Goal: Information Seeking & Learning: Learn about a topic

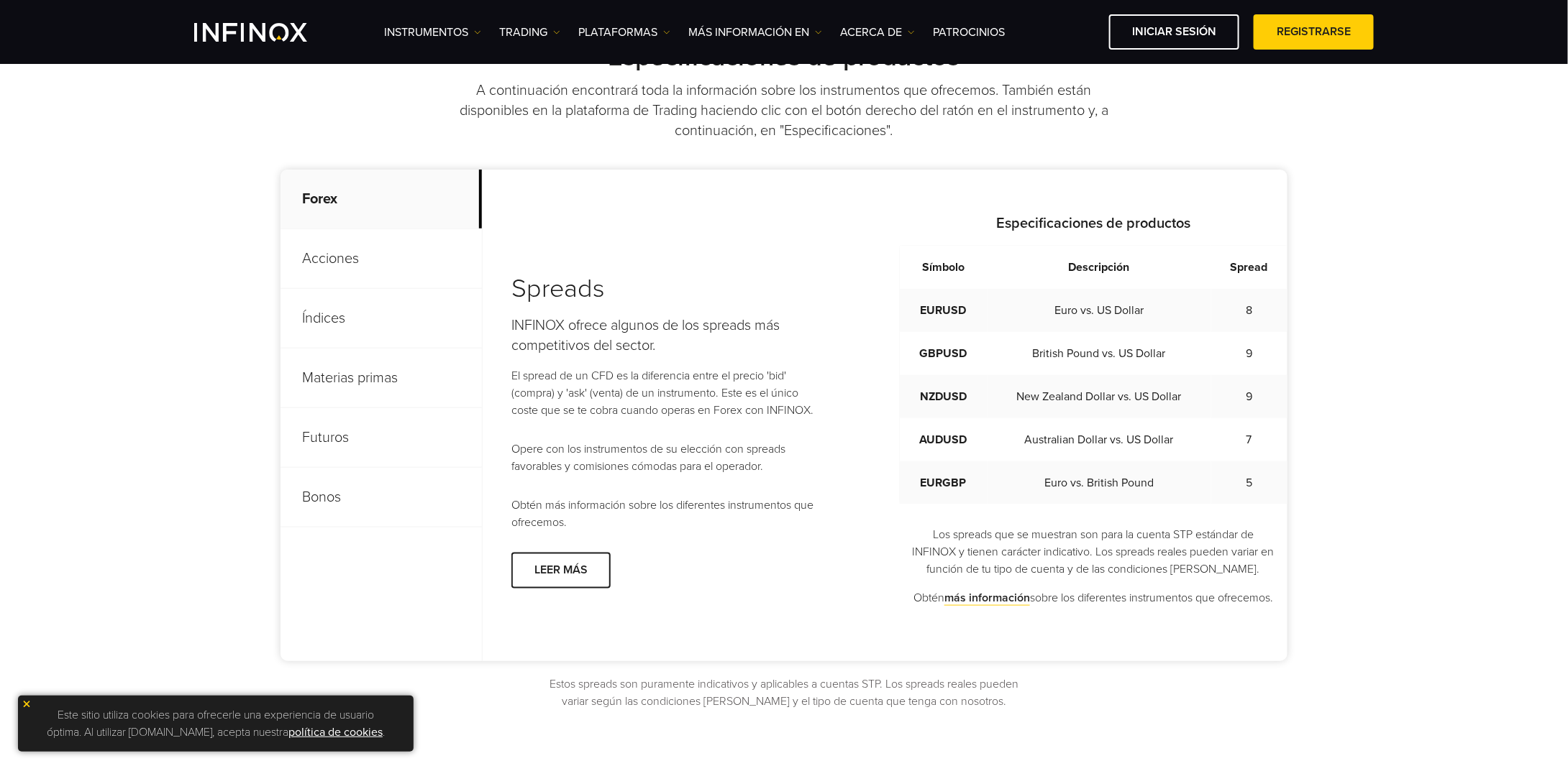
scroll to position [575, 0]
click at [376, 264] on p "Acciones" at bounding box center [381, 260] width 201 height 60
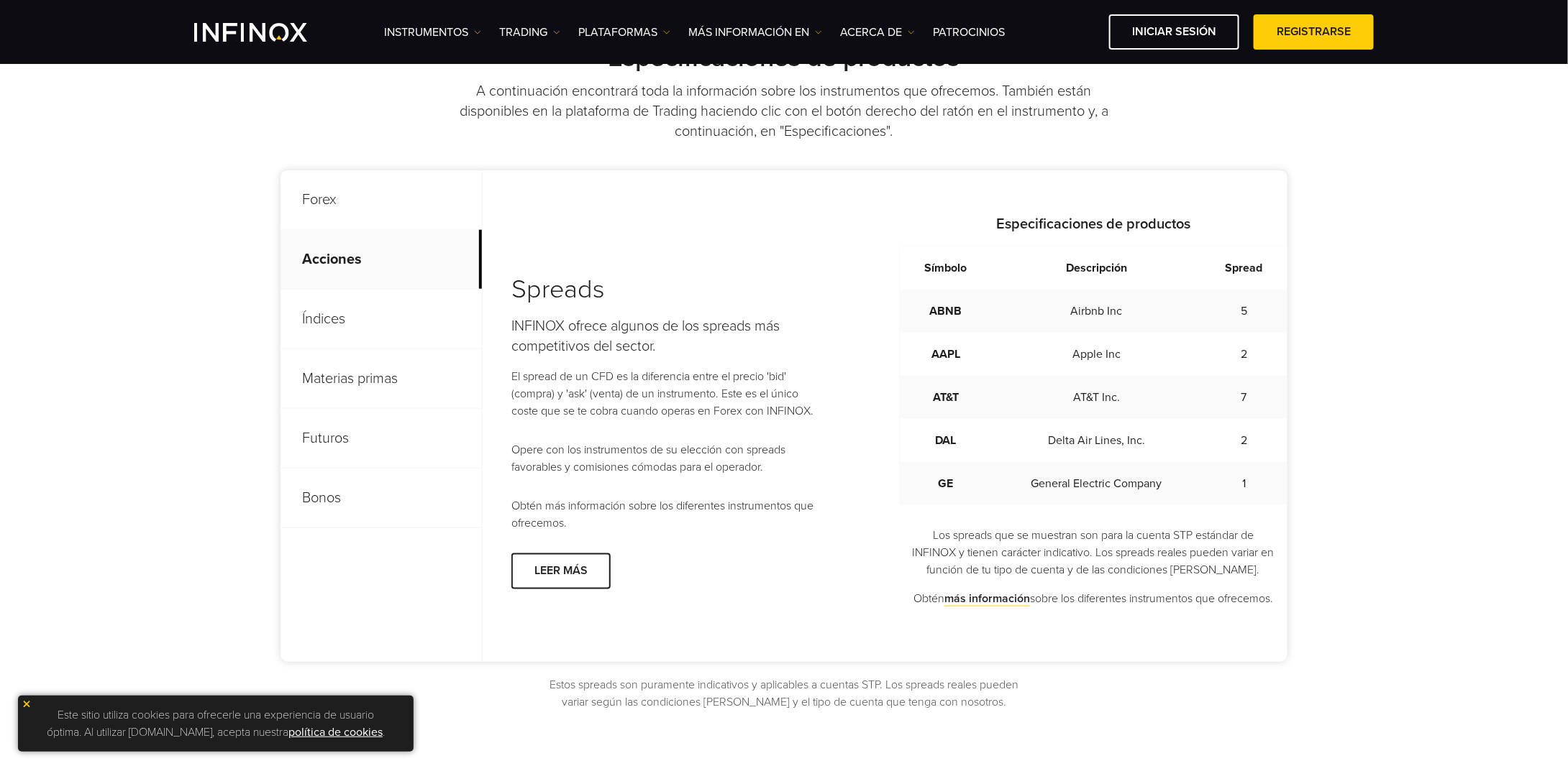
click at [378, 308] on p "Índices" at bounding box center [381, 319] width 201 height 60
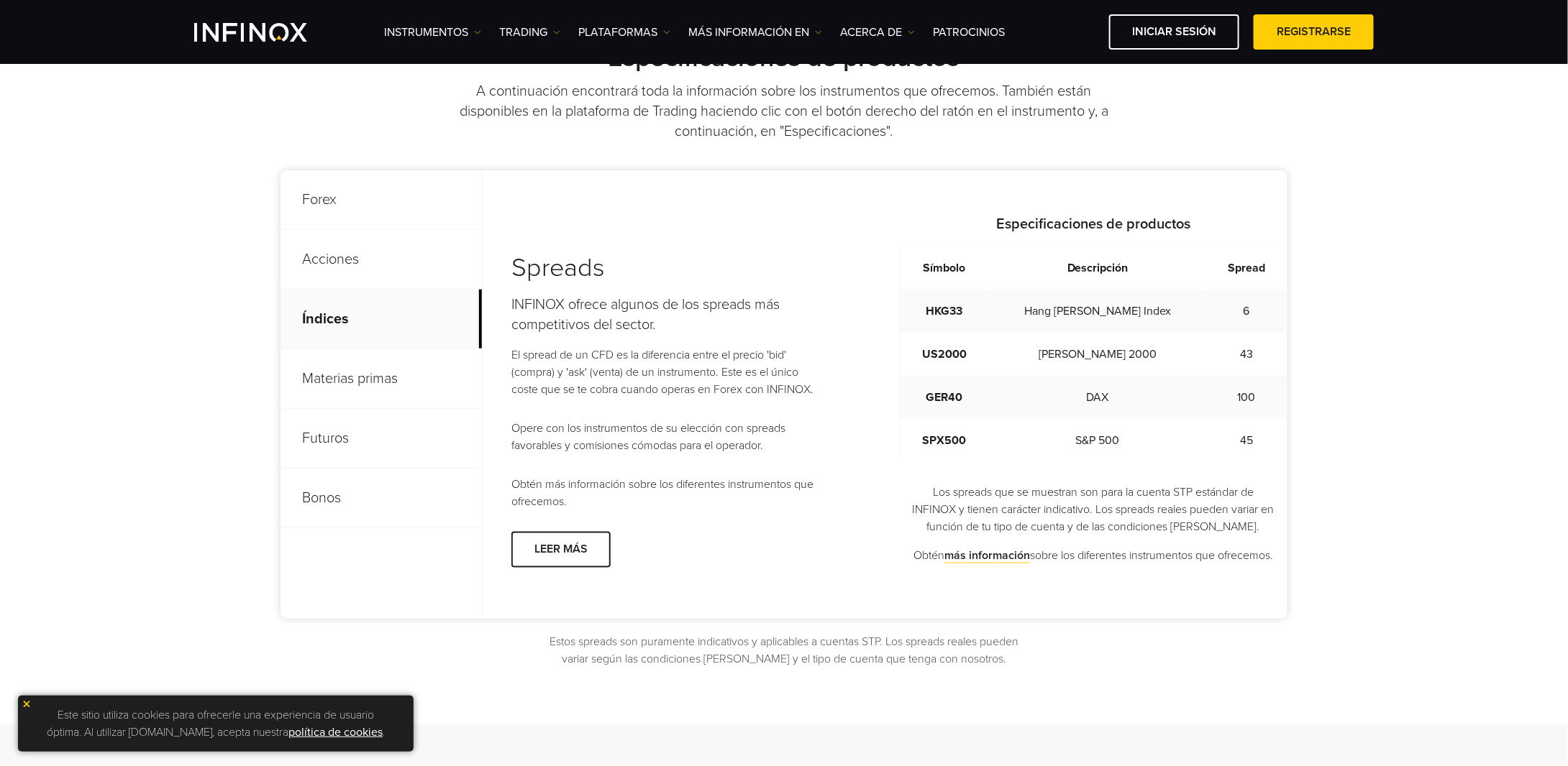
click at [333, 393] on p "Materias primas" at bounding box center [381, 379] width 201 height 60
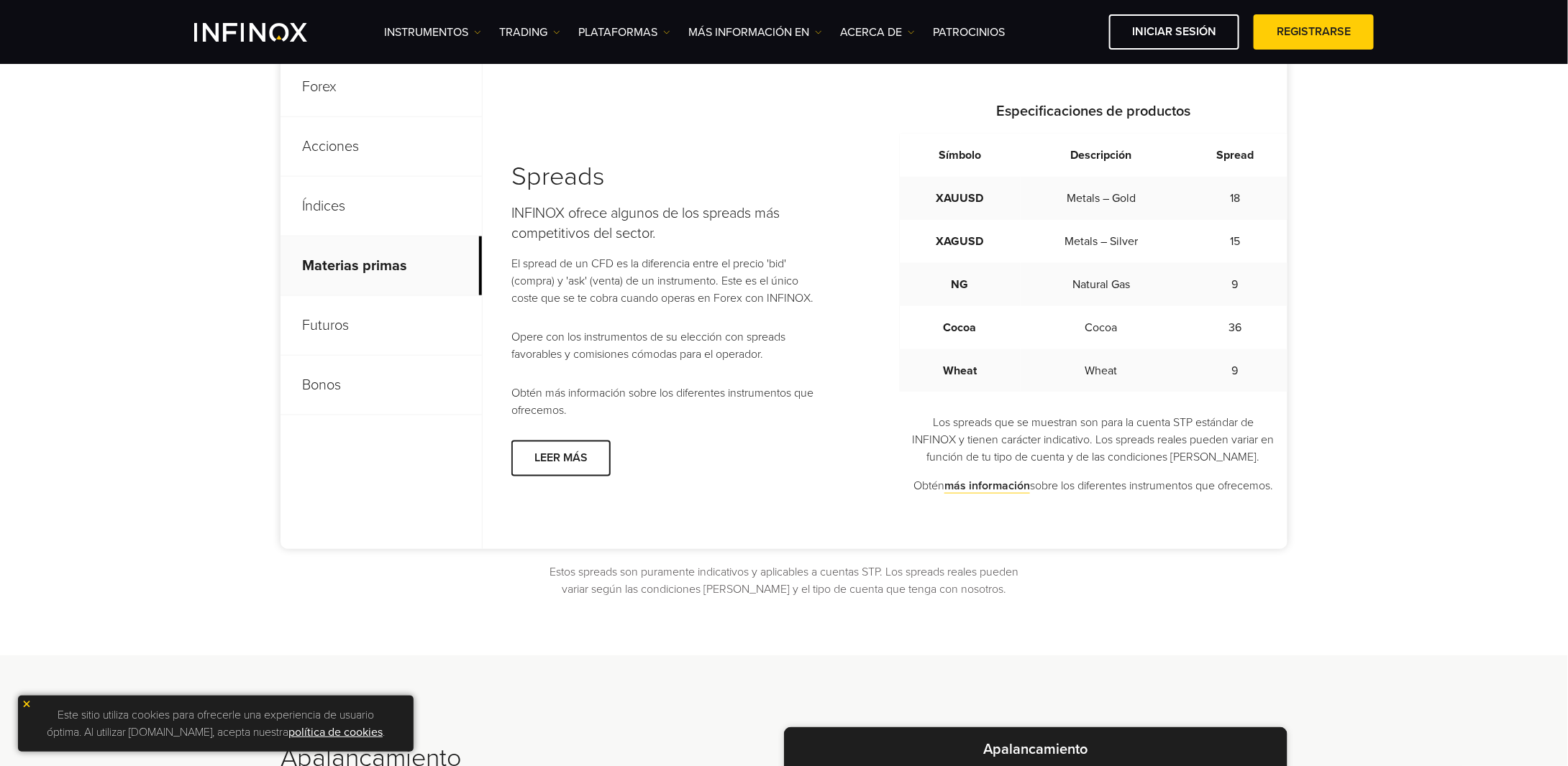
scroll to position [719, 0]
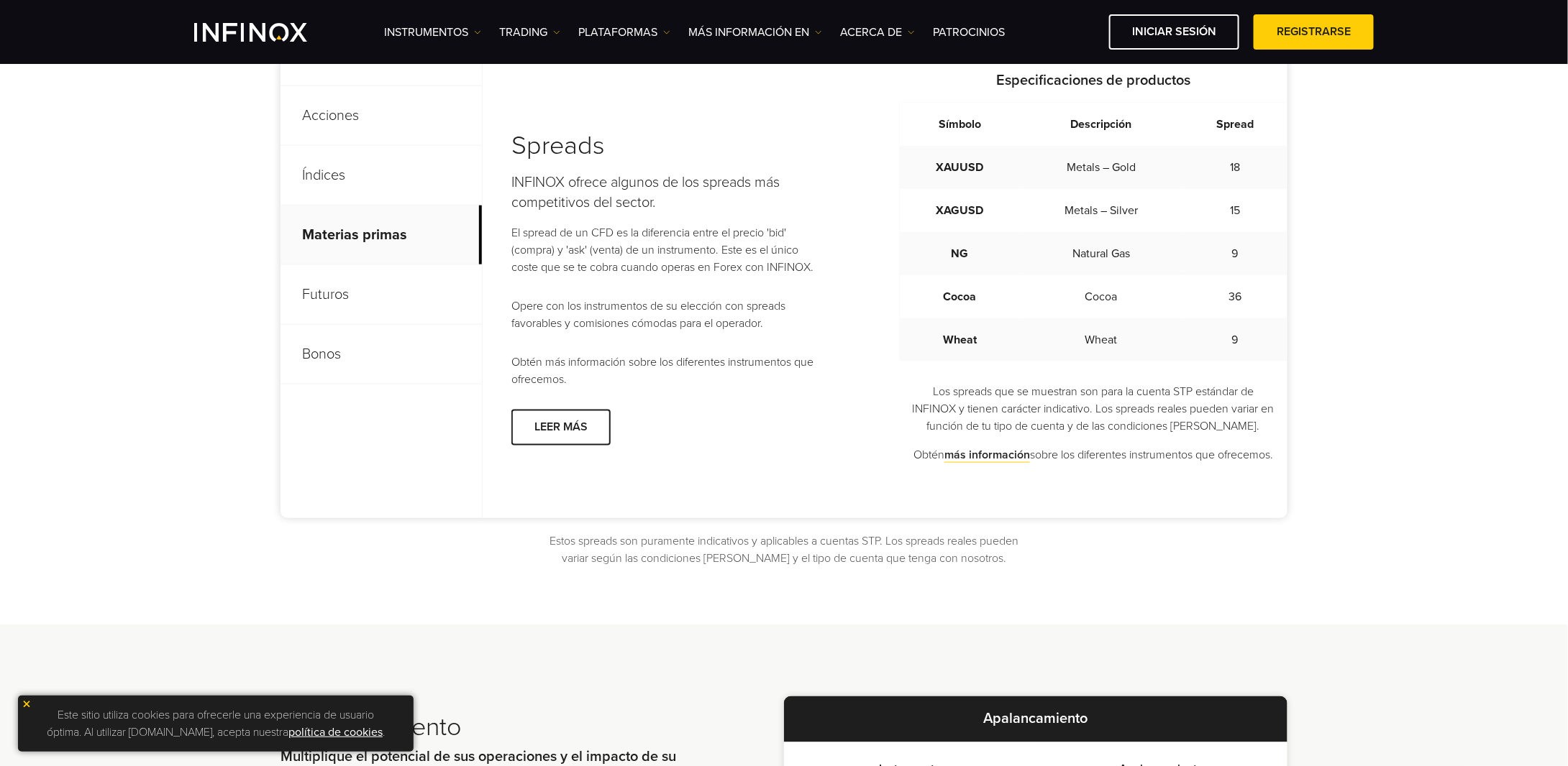
click at [358, 380] on p "Bonos" at bounding box center [381, 354] width 201 height 60
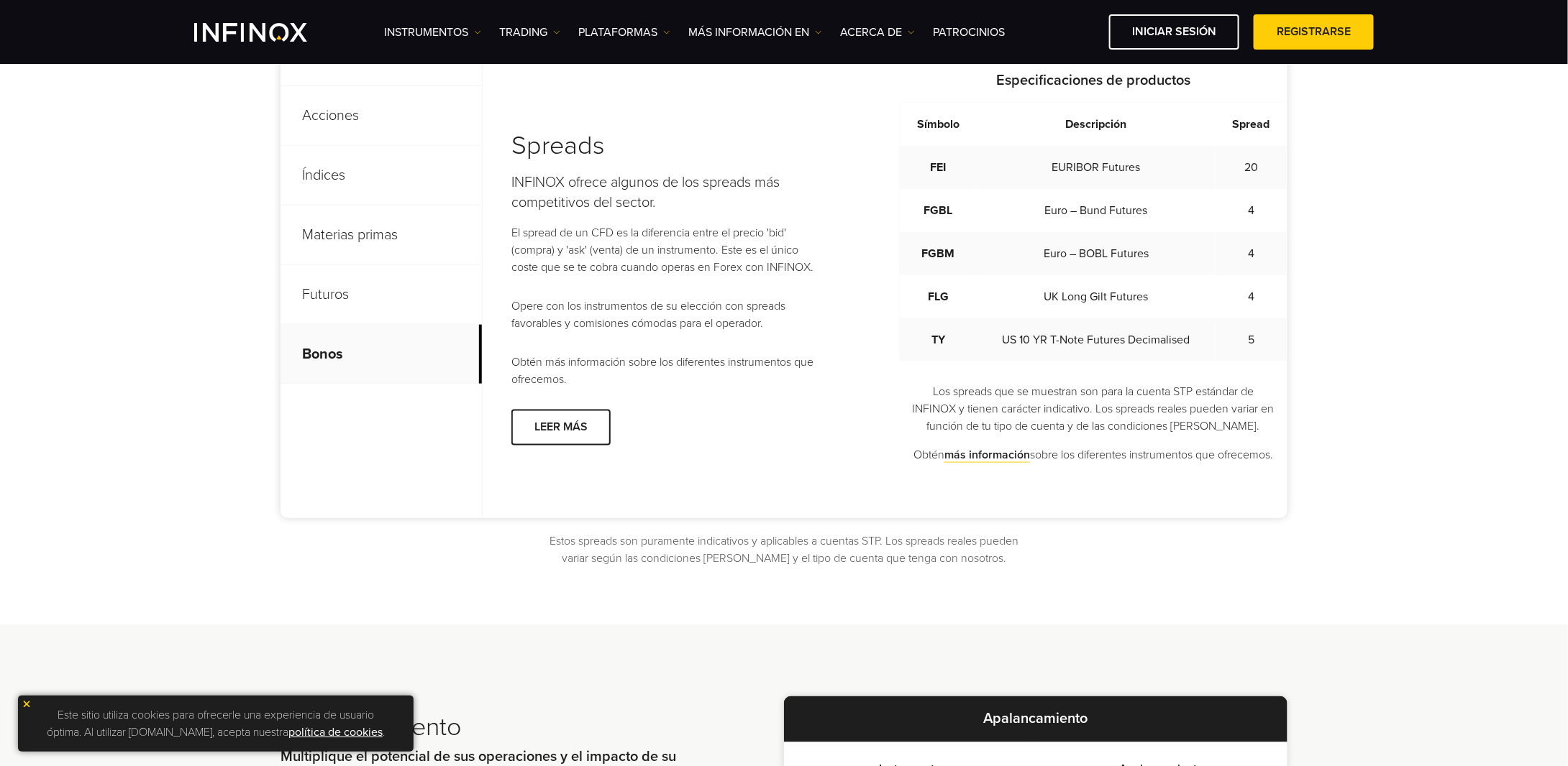
click at [374, 245] on p "Materias primas" at bounding box center [381, 235] width 201 height 60
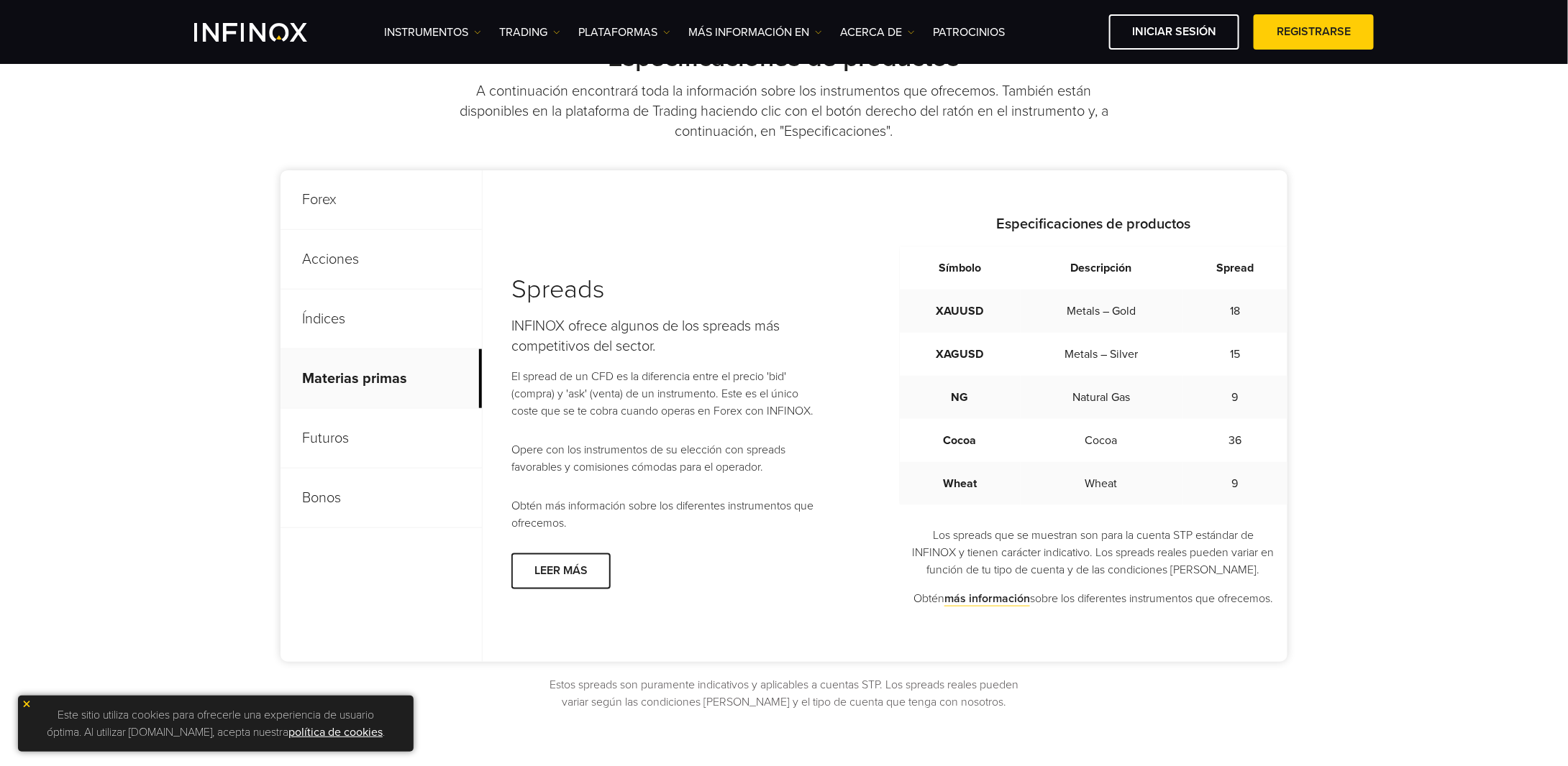
scroll to position [504, 0]
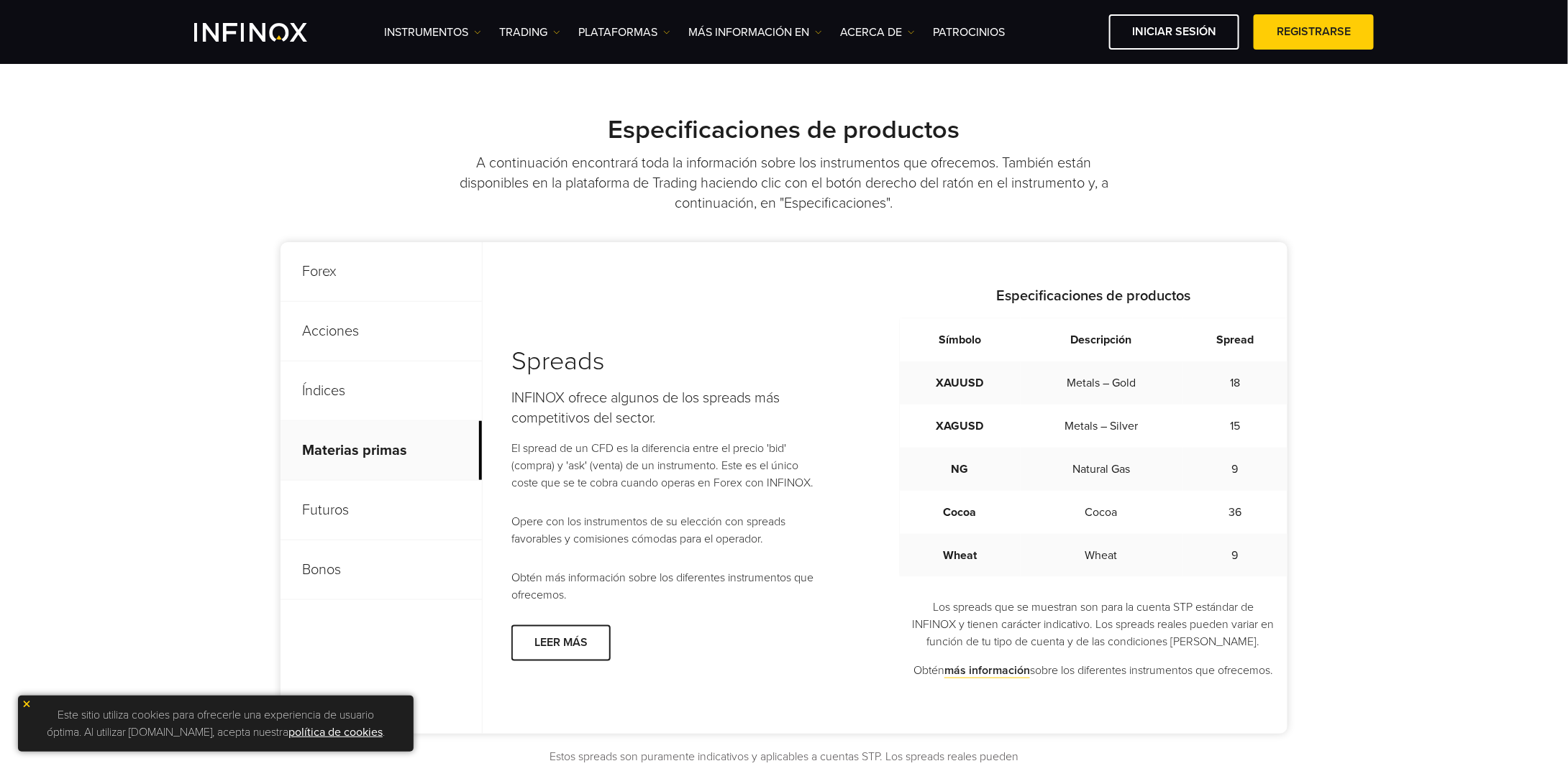
click at [370, 316] on p "Acciones" at bounding box center [381, 332] width 201 height 60
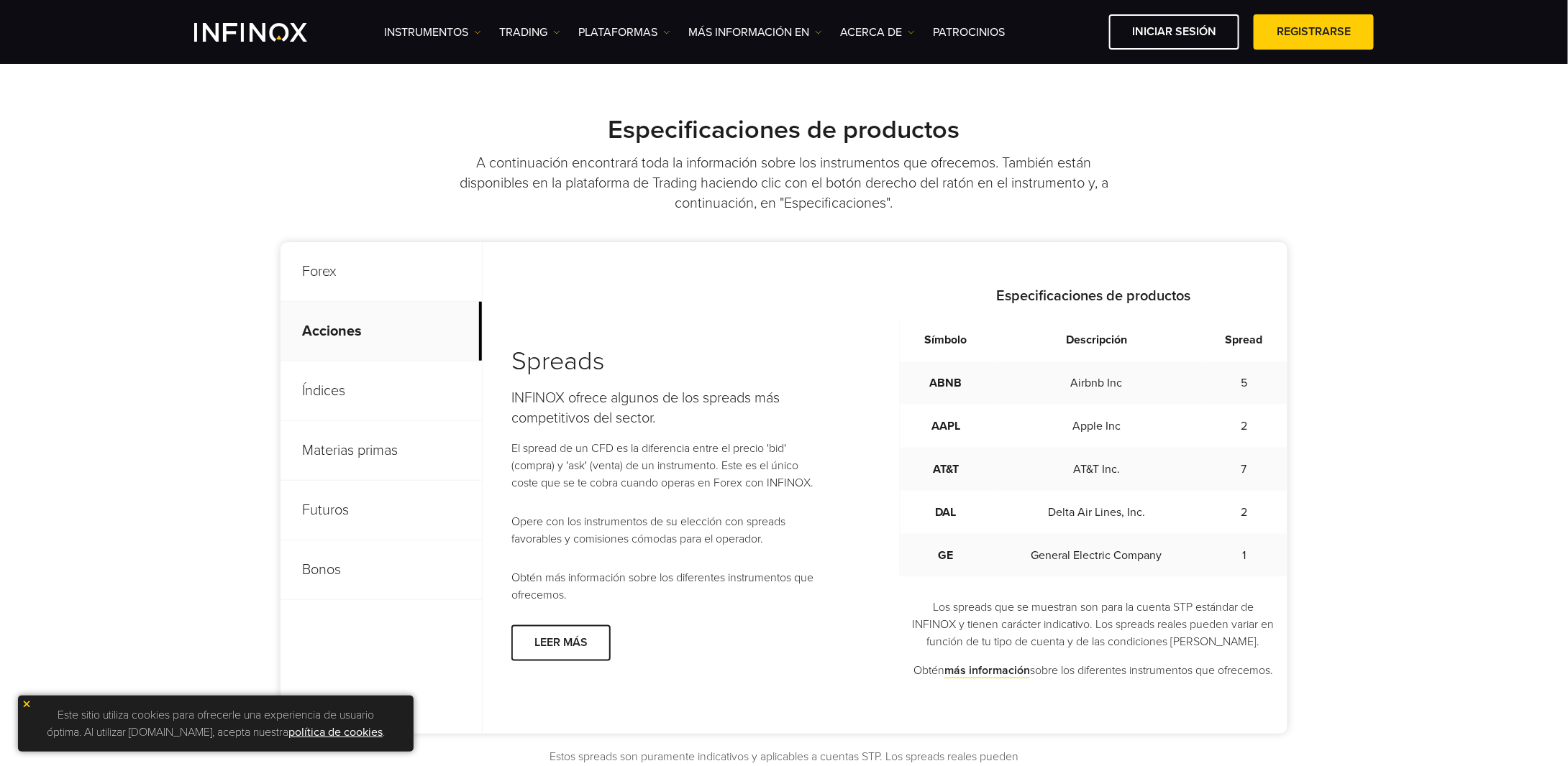
click at [362, 443] on p "Materias primas" at bounding box center [381, 451] width 201 height 60
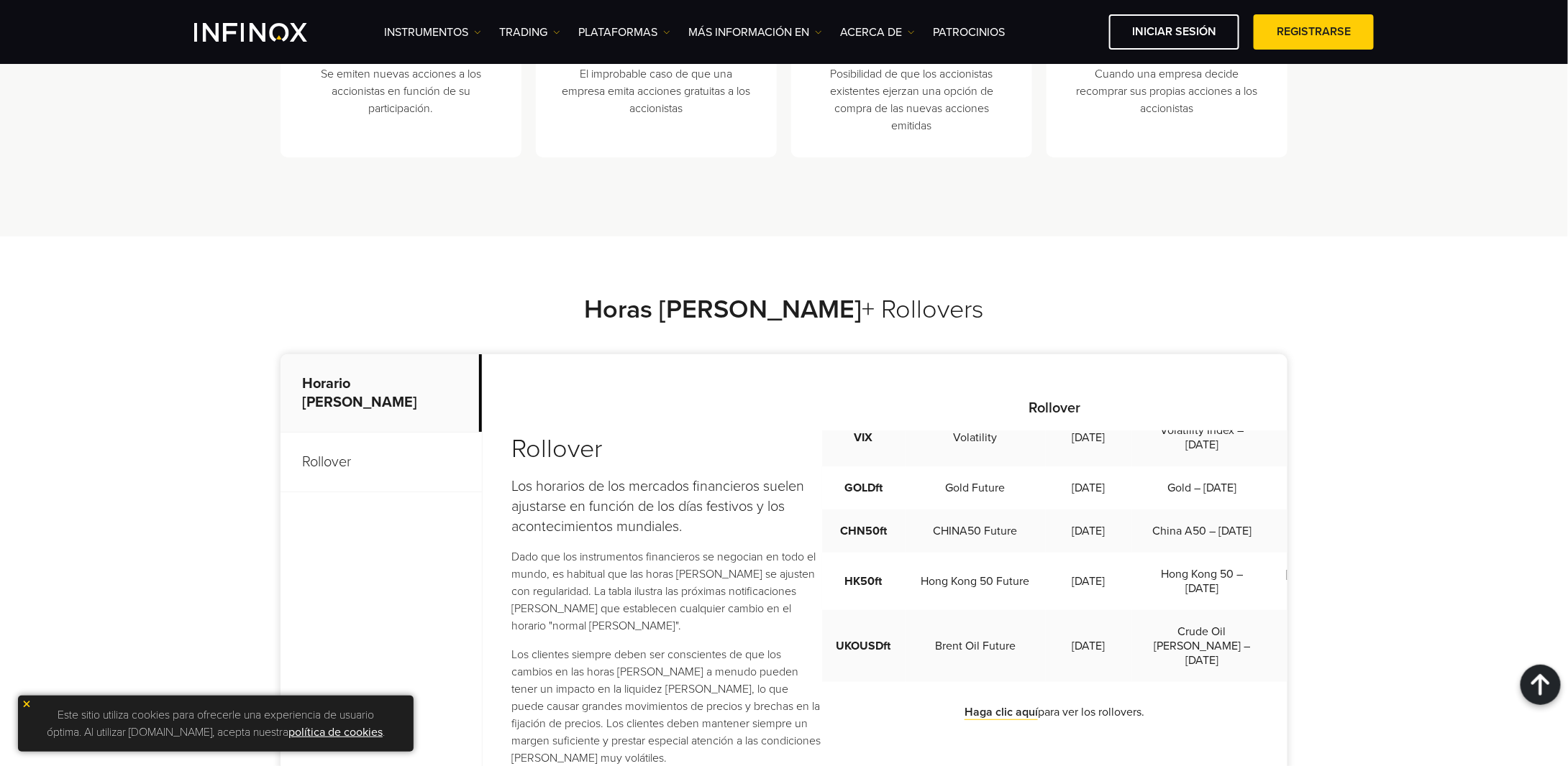
scroll to position [2731, 0]
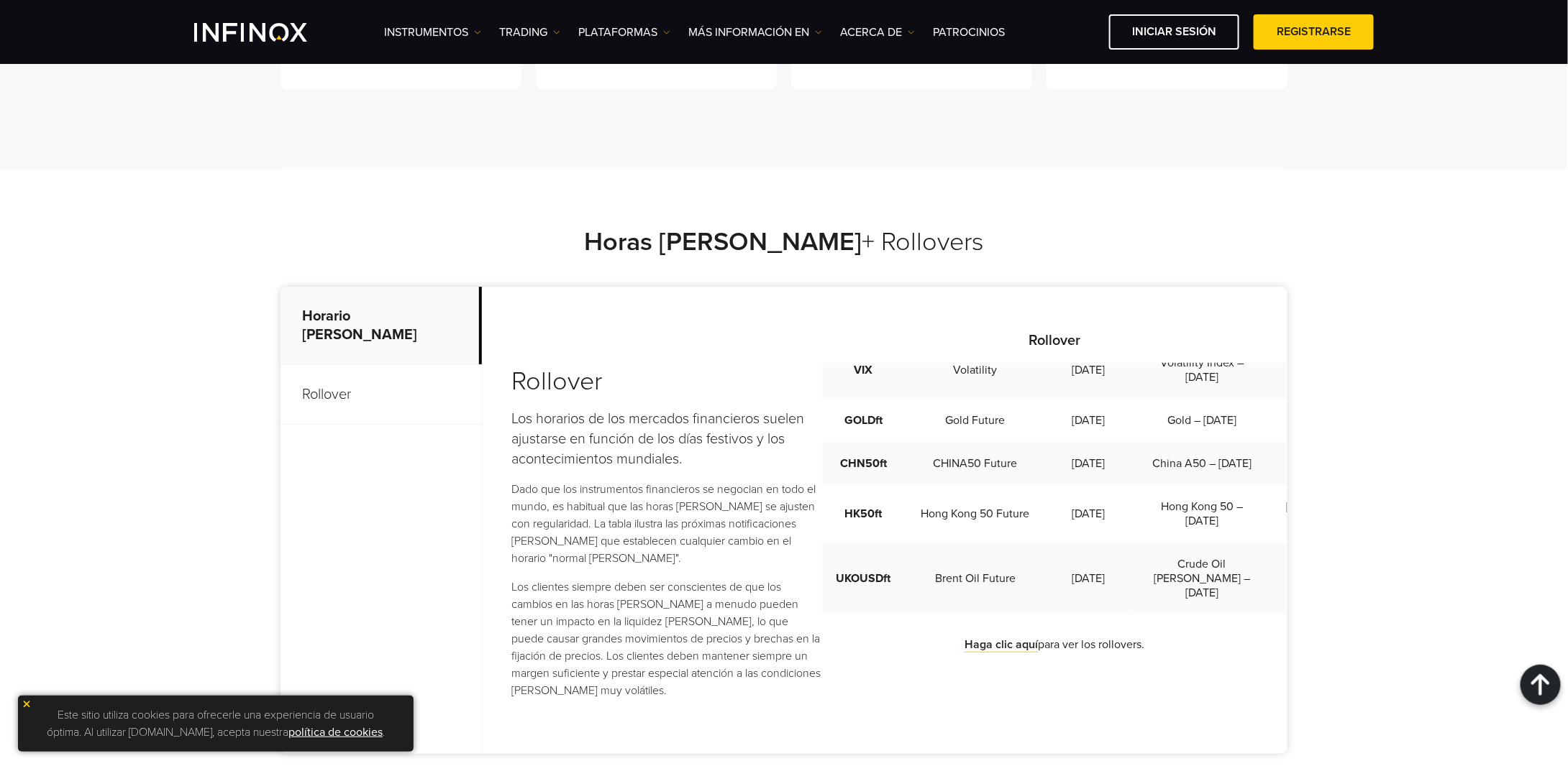
click at [1154, 520] on td "Hong Kong 50 – [DATE]" at bounding box center [1203, 514] width 140 height 58
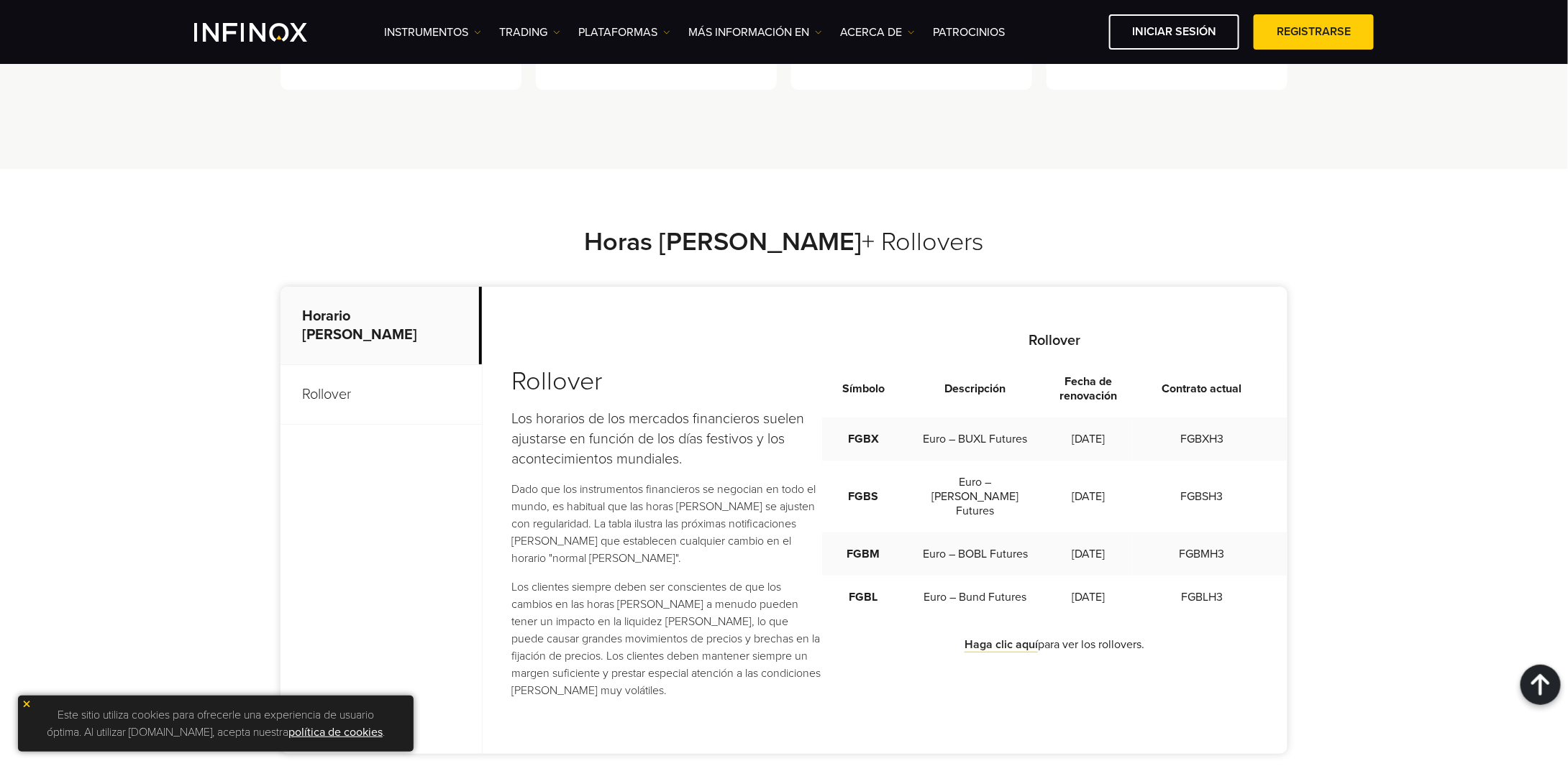
scroll to position [0, 0]
click at [378, 333] on p "Horario [PERSON_NAME]" at bounding box center [381, 326] width 201 height 78
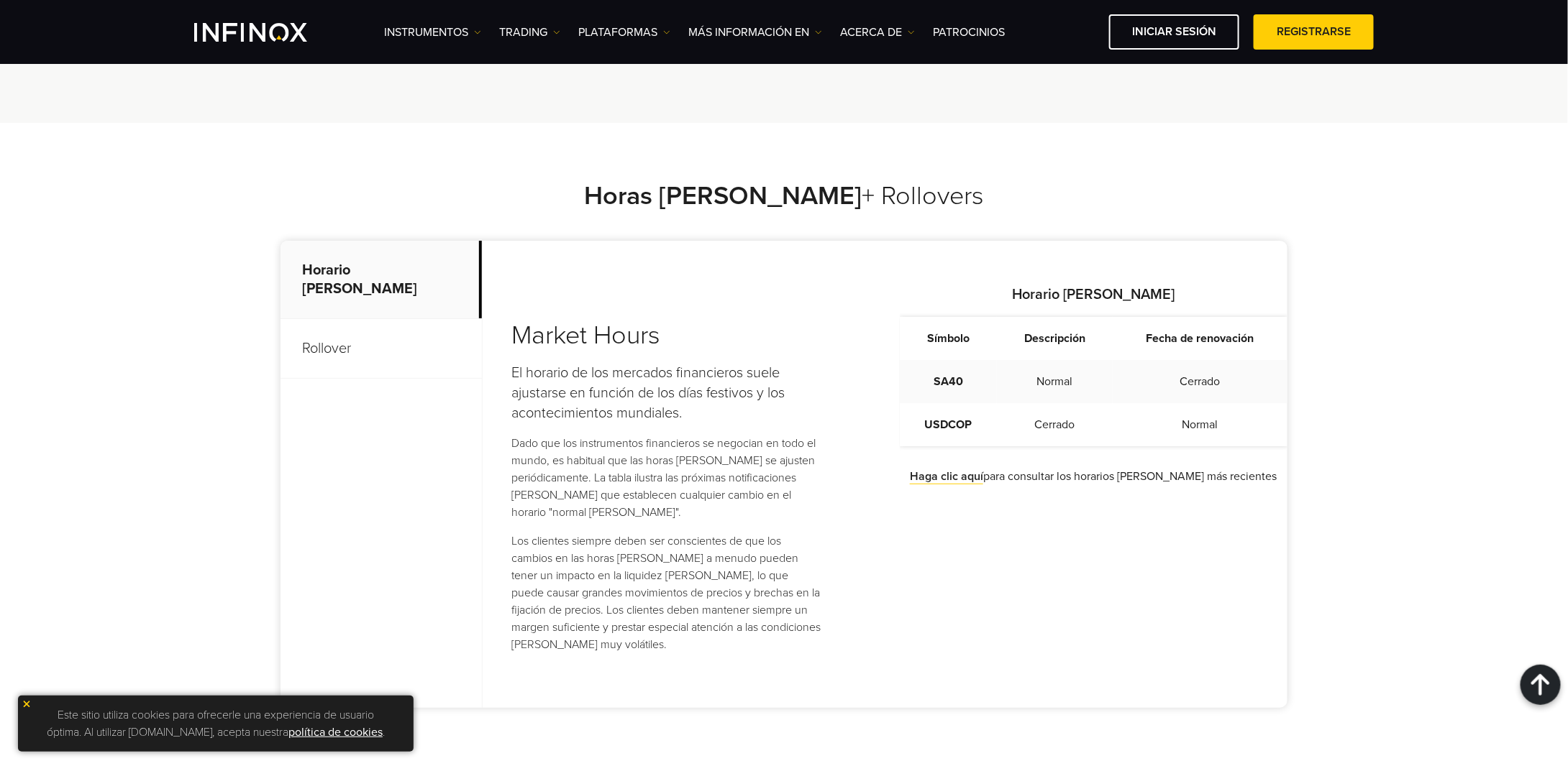
scroll to position [2803, 0]
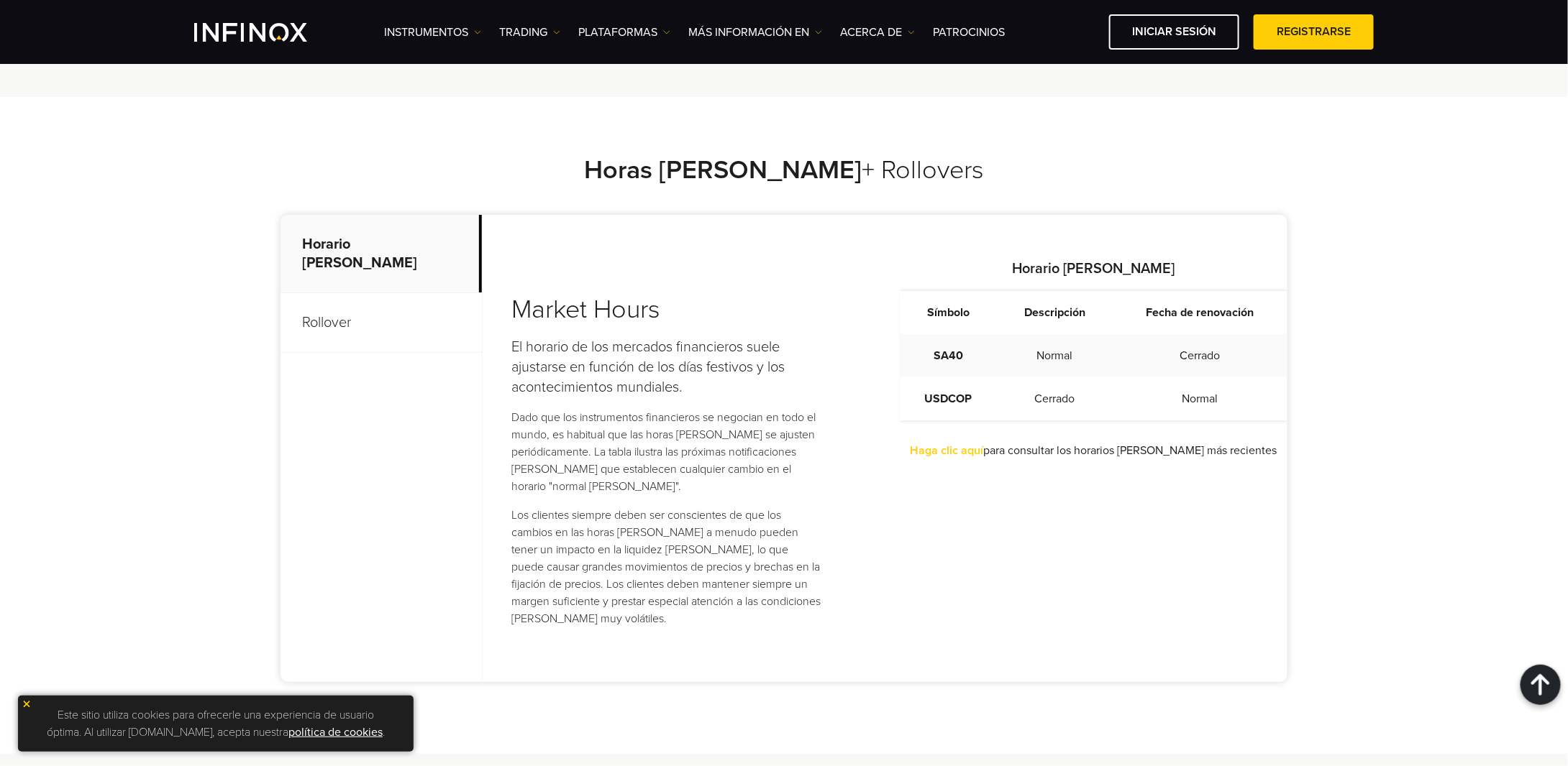
click at [957, 458] on link "Haga clic aquí" at bounding box center [946, 451] width 74 height 14
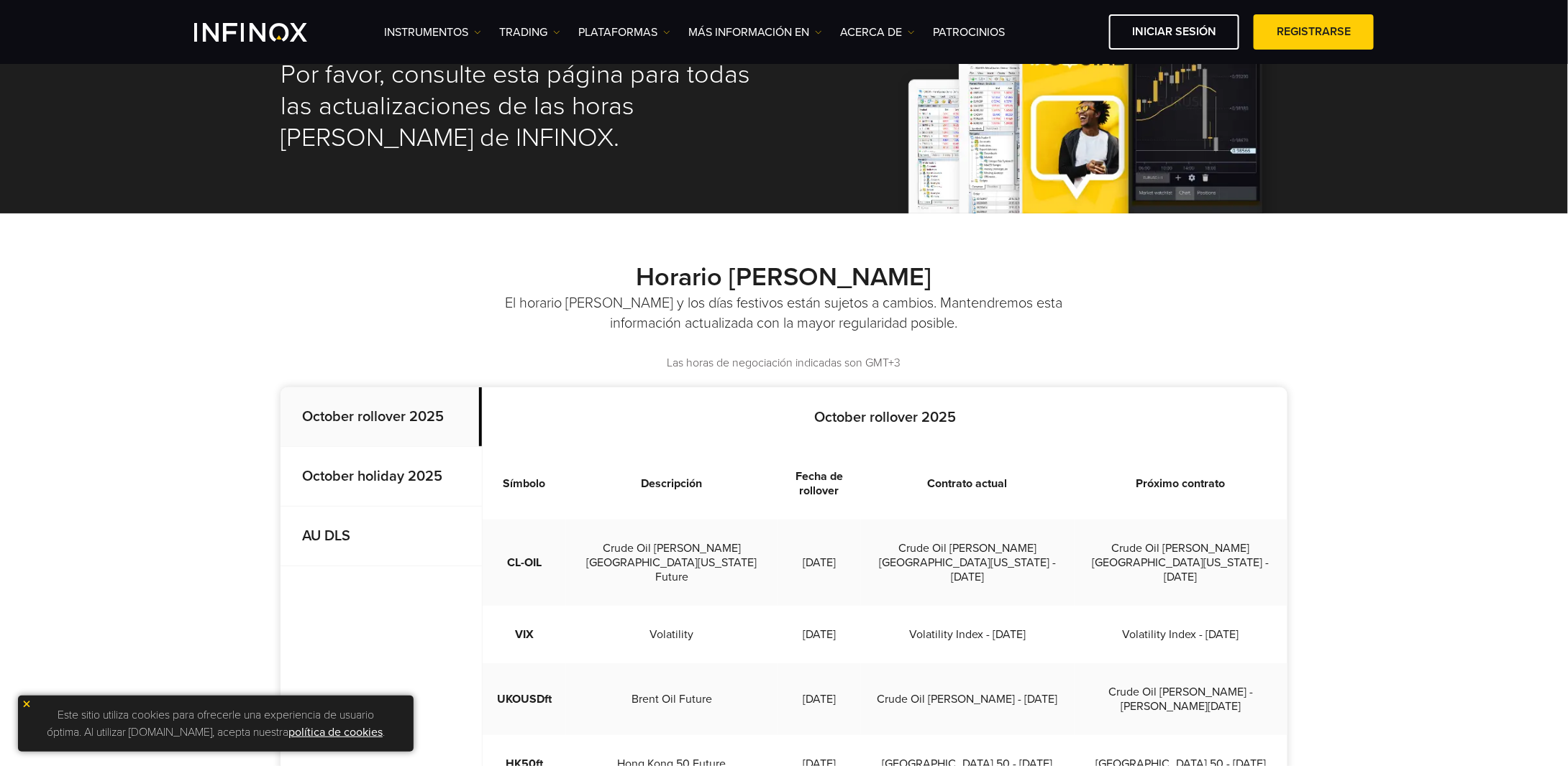
scroll to position [360, 0]
